Goal: Communication & Community: Connect with others

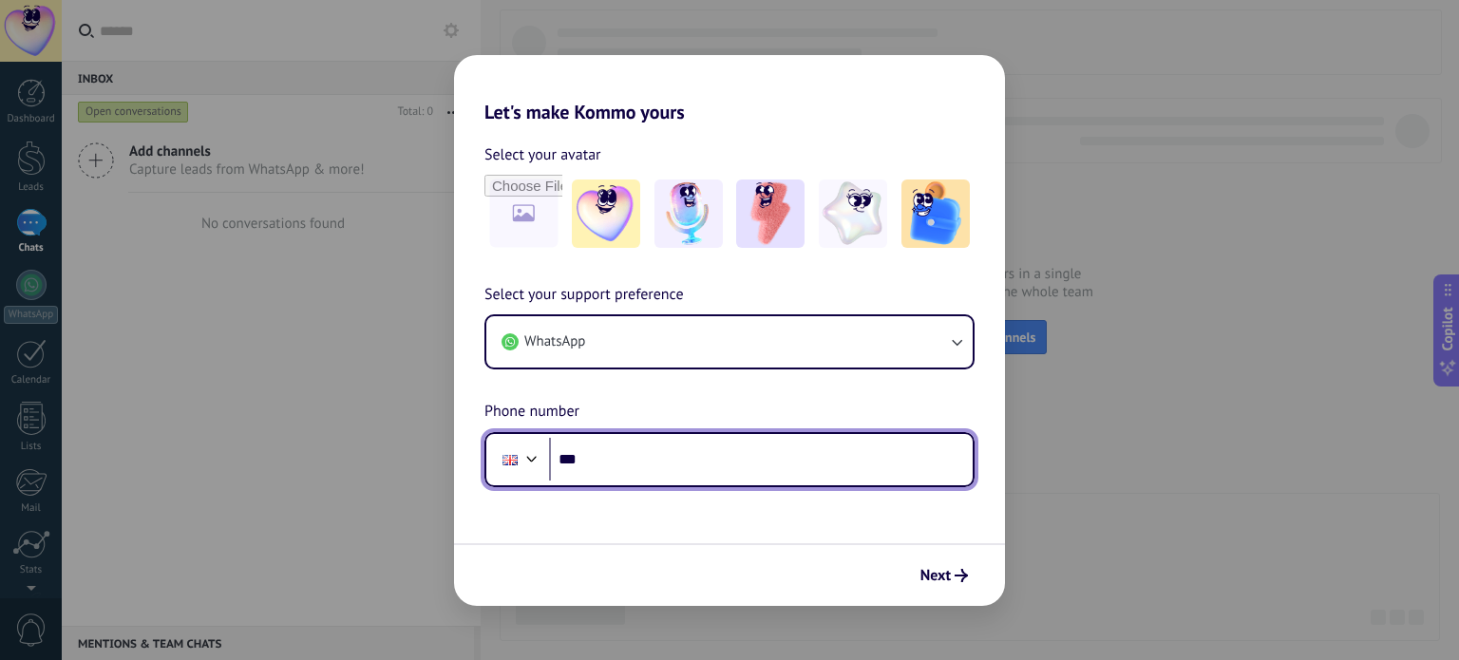
click at [665, 454] on input "***" at bounding box center [761, 460] width 424 height 44
click at [570, 455] on input "***" at bounding box center [761, 460] width 424 height 44
